Goal: Information Seeking & Learning: Stay updated

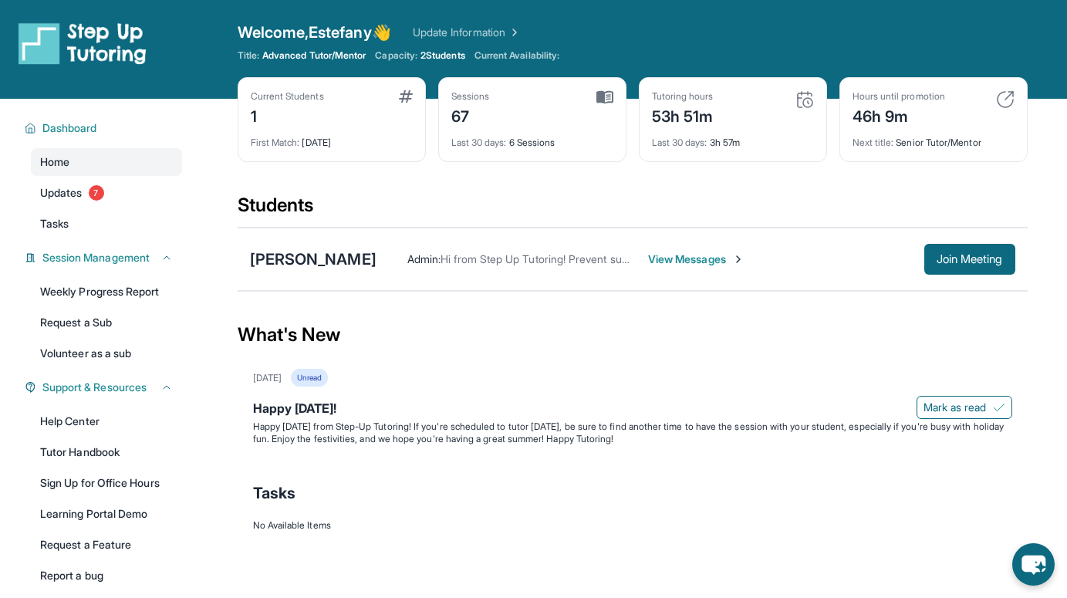
click at [465, 54] on span "2 Students" at bounding box center [442, 55] width 45 height 12
click at [538, 53] on span "Current Availability:" at bounding box center [516, 55] width 85 height 12
click at [559, 54] on span "Current Availability:" at bounding box center [516, 55] width 85 height 12
click at [496, 140] on span "Last 30 days :" at bounding box center [479, 143] width 56 height 12
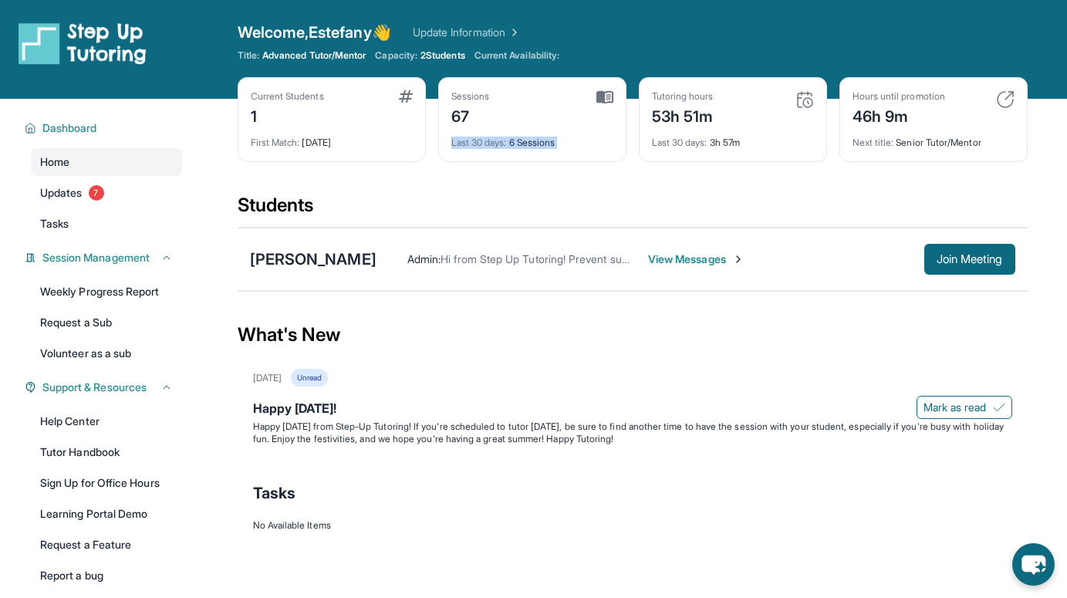
click at [496, 140] on span "Last 30 days :" at bounding box center [479, 143] width 56 height 12
click at [109, 194] on link "Updates 7" at bounding box center [106, 193] width 151 height 28
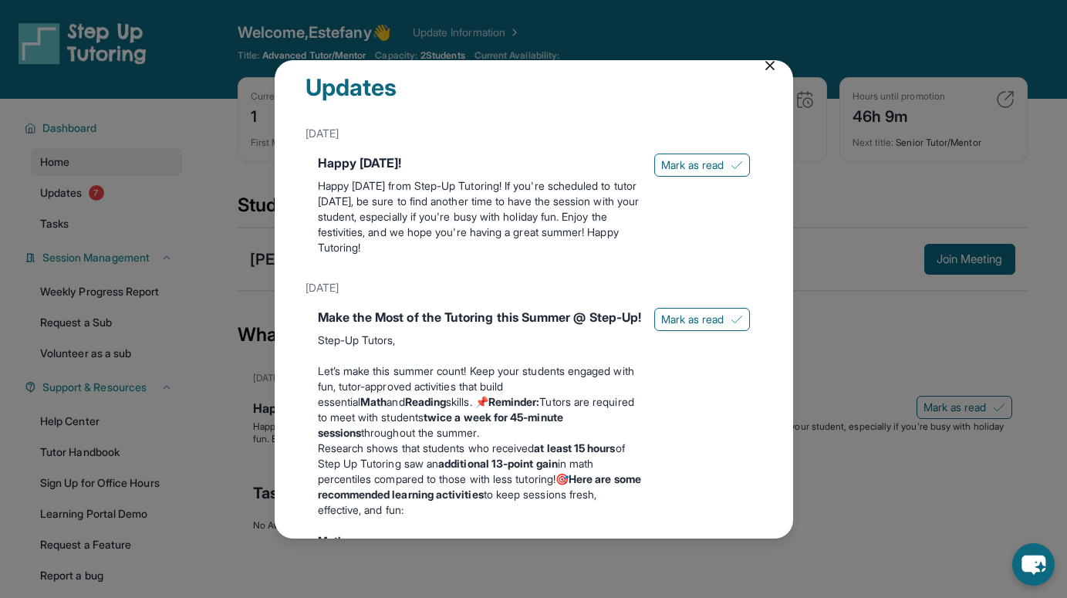
scroll to position [20, 0]
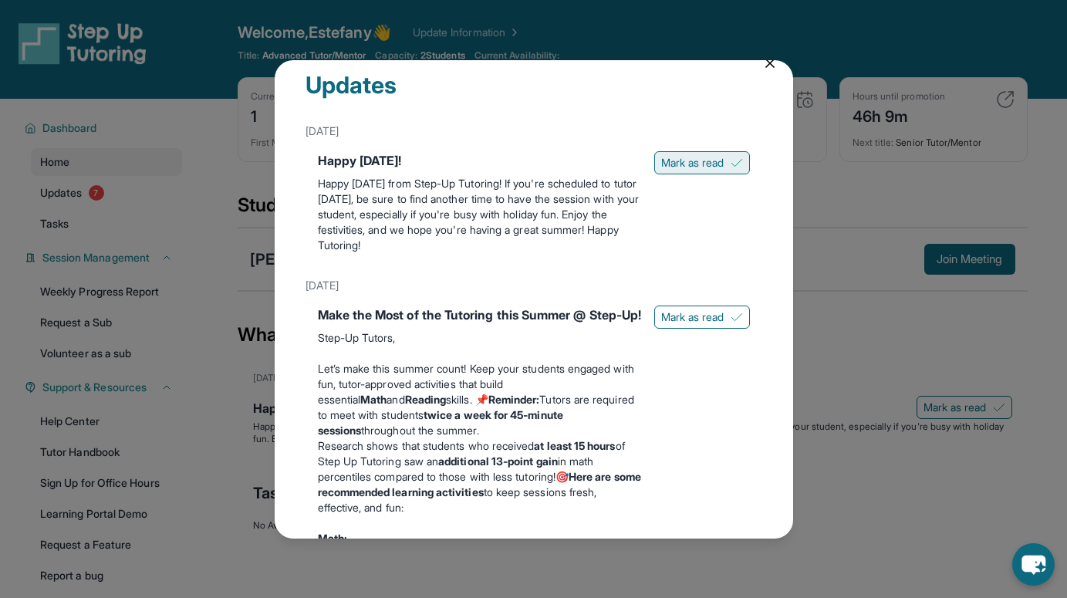
click at [707, 170] on button "Mark as read" at bounding box center [702, 162] width 96 height 23
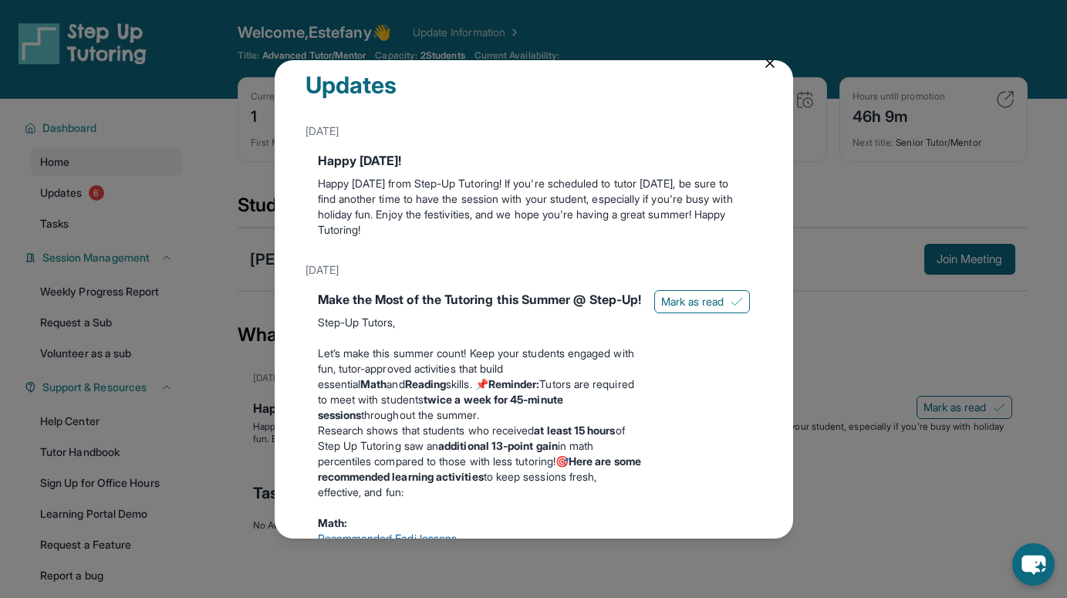
click at [705, 327] on div "Make the Most of the Tutoring this Summer @ Step-Up! Step-Up Tutors, Let’s make…" at bounding box center [534, 591] width 432 height 602
click at [704, 308] on span "Mark as read" at bounding box center [692, 301] width 63 height 15
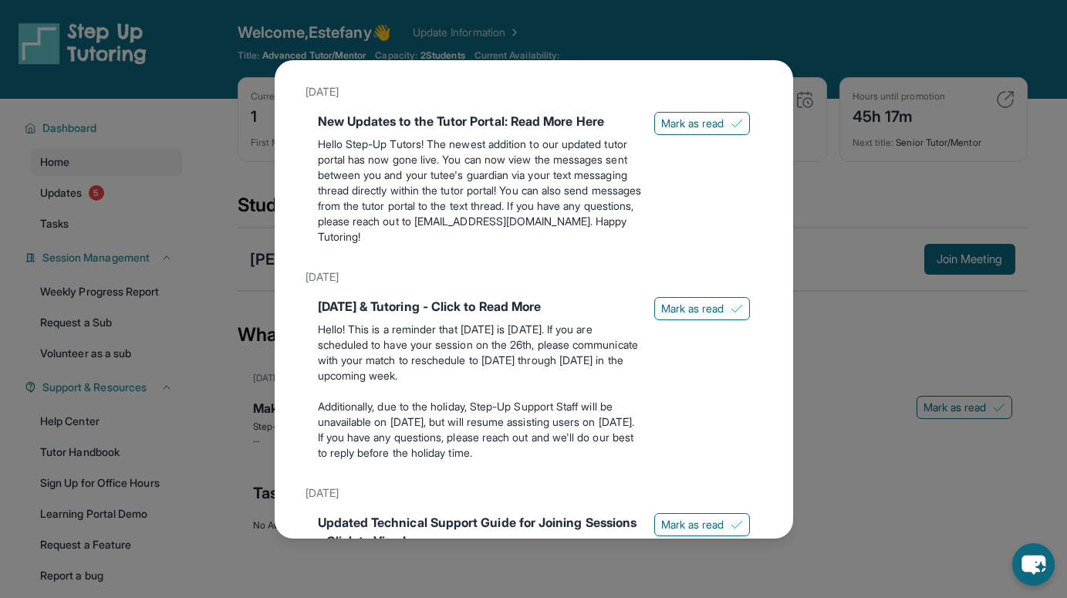
scroll to position [0, 0]
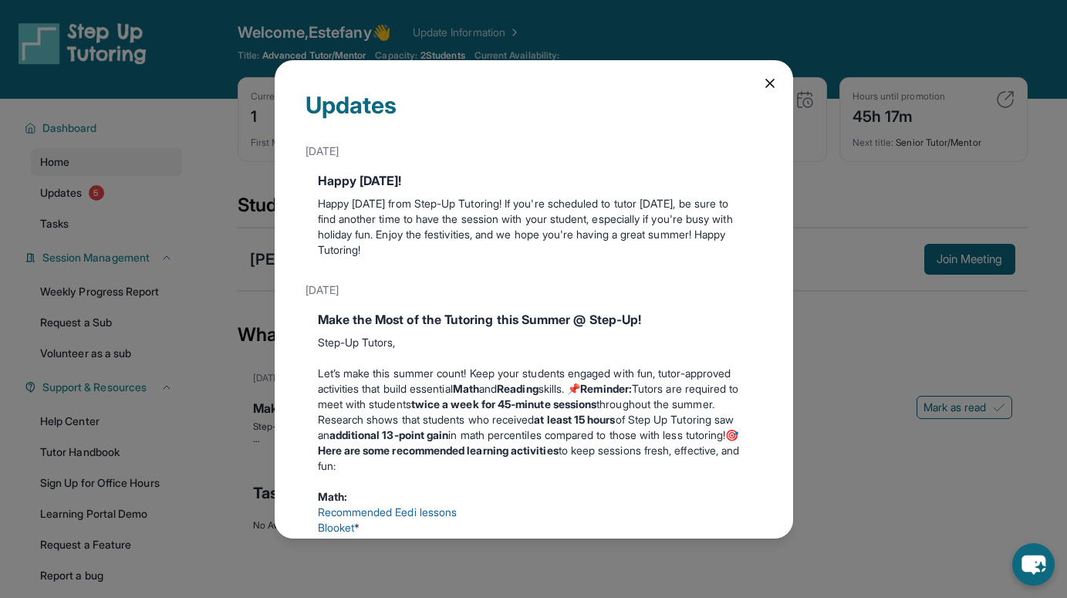
click at [878, 308] on div "Updates [DATE] Happy [DATE]! Happy [DATE] from Step-Up Tutoring! If you're sche…" at bounding box center [533, 299] width 1067 height 598
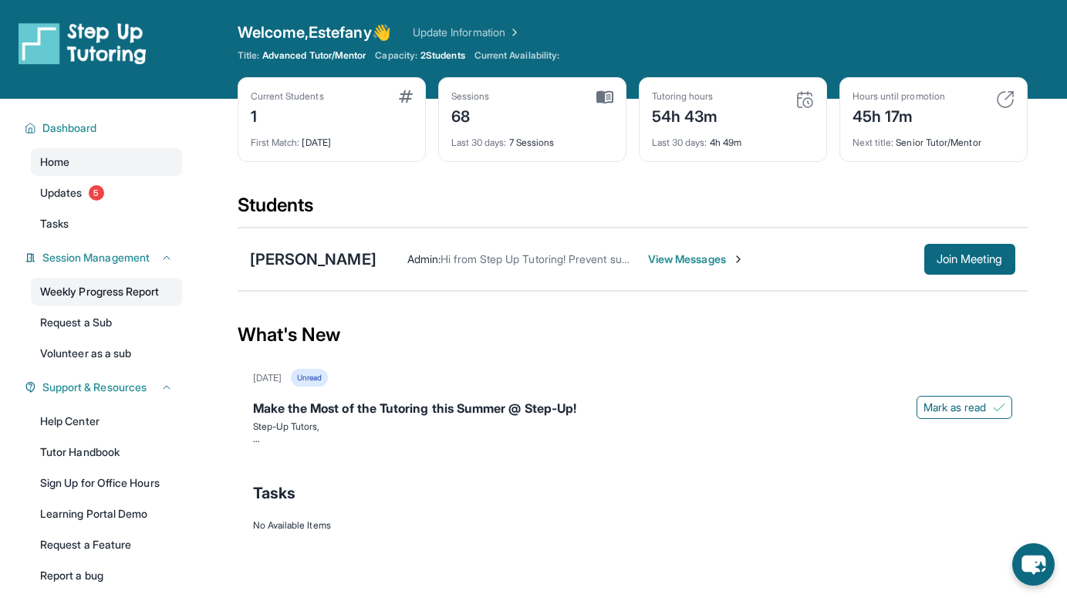
click at [144, 288] on link "Weekly Progress Report" at bounding box center [106, 292] width 151 height 28
